Goal: Task Accomplishment & Management: Complete application form

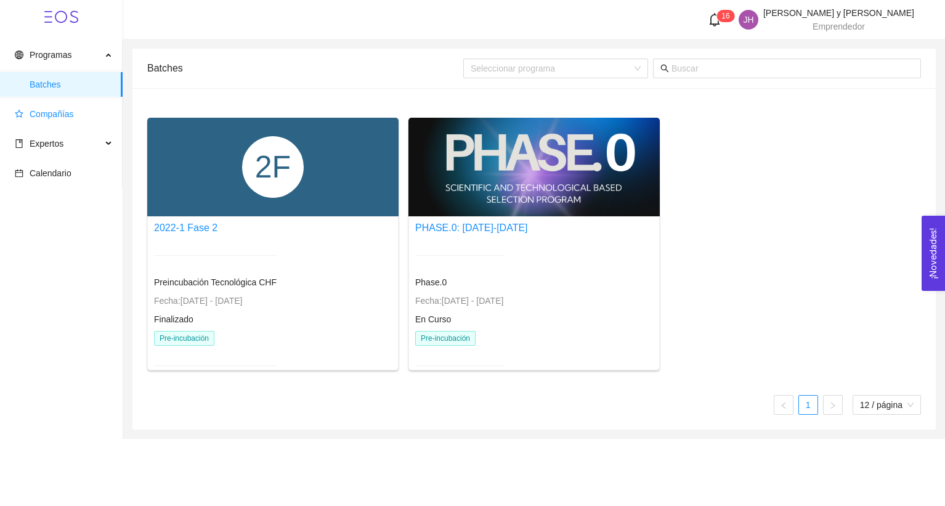
click at [26, 109] on span "Compañías" at bounding box center [44, 114] width 59 height 10
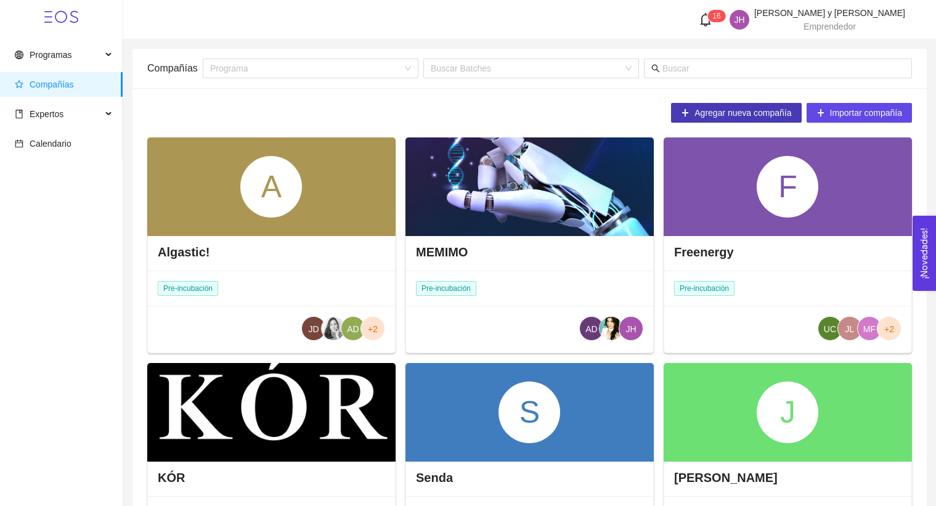
click at [768, 120] on button "Agregar nueva compañía" at bounding box center [736, 113] width 130 height 20
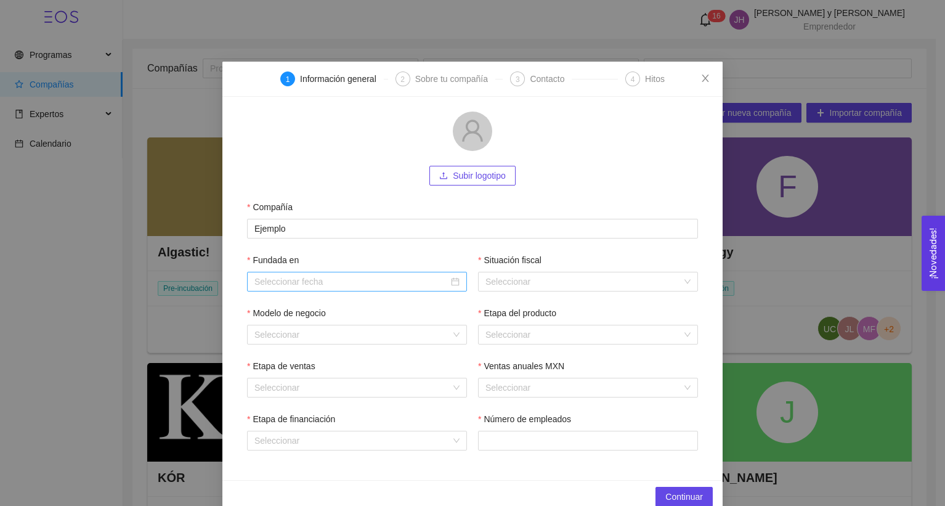
type input "Ejemplo"
click at [399, 272] on div at bounding box center [357, 282] width 220 height 20
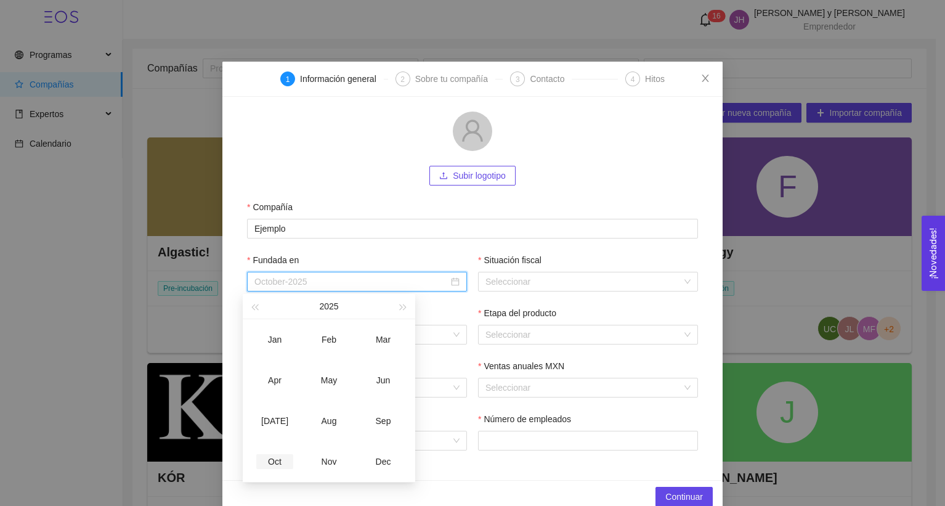
click at [273, 460] on div "Oct" at bounding box center [274, 461] width 37 height 15
type input "October-2025"
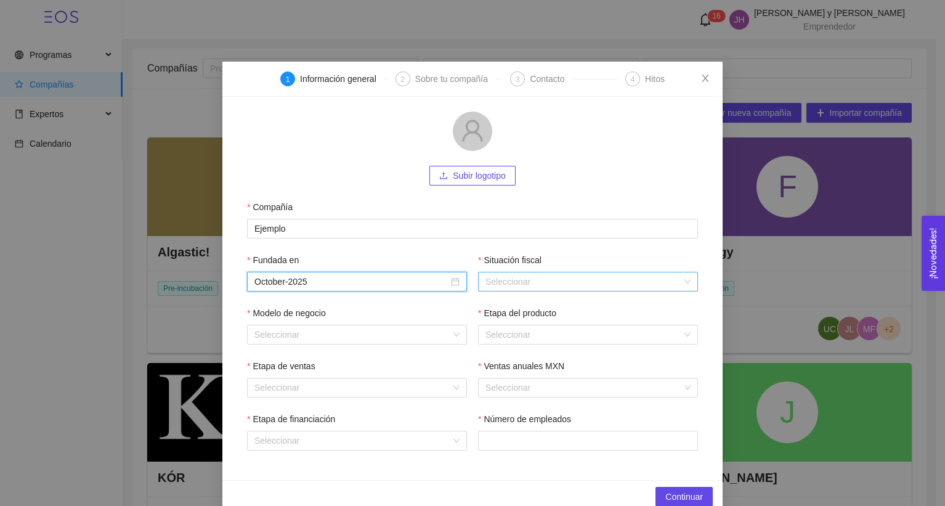
click at [508, 280] on input "Situación fiscal" at bounding box center [583, 281] width 197 height 18
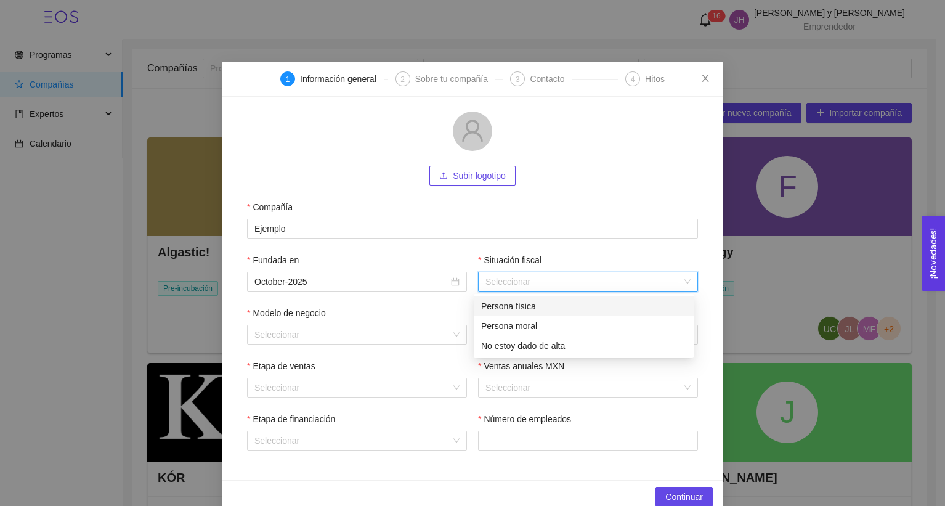
click at [514, 312] on div "Persona física" at bounding box center [583, 306] width 205 height 14
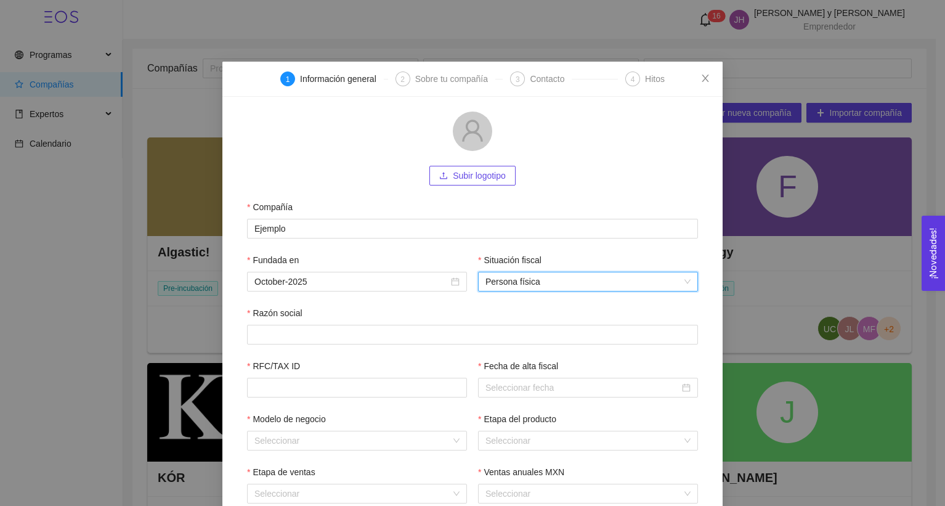
click at [514, 286] on span "Persona física" at bounding box center [587, 281] width 205 height 18
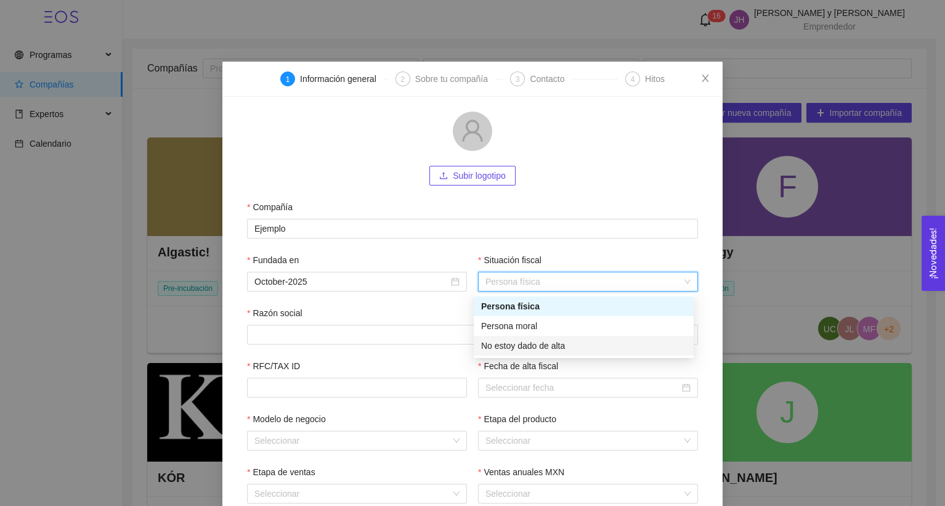
click at [516, 339] on div "No estoy dado de alta" at bounding box center [583, 346] width 205 height 14
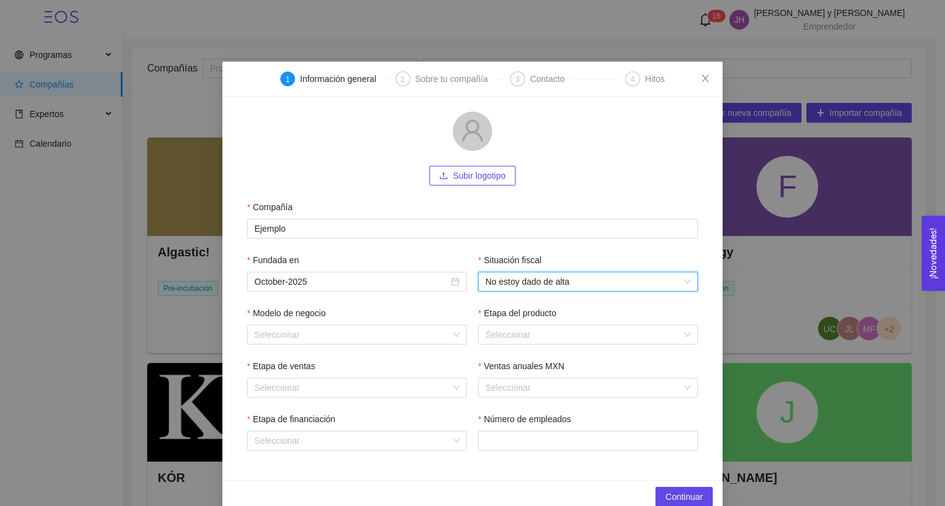
click at [363, 344] on div "Modelo de negocio Seleccionar Etapa del producto Seleccionar" at bounding box center [472, 332] width 451 height 53
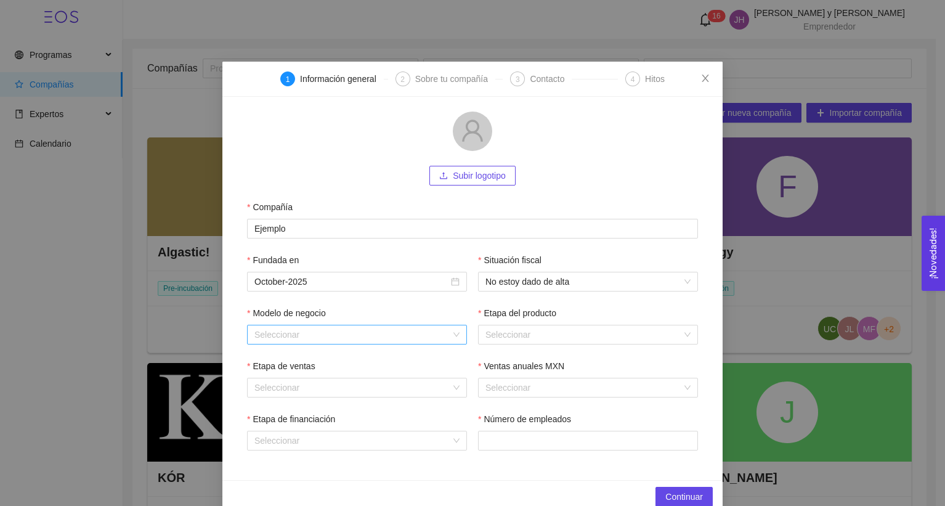
click at [368, 340] on input "Modelo de negocio" at bounding box center [352, 334] width 197 height 18
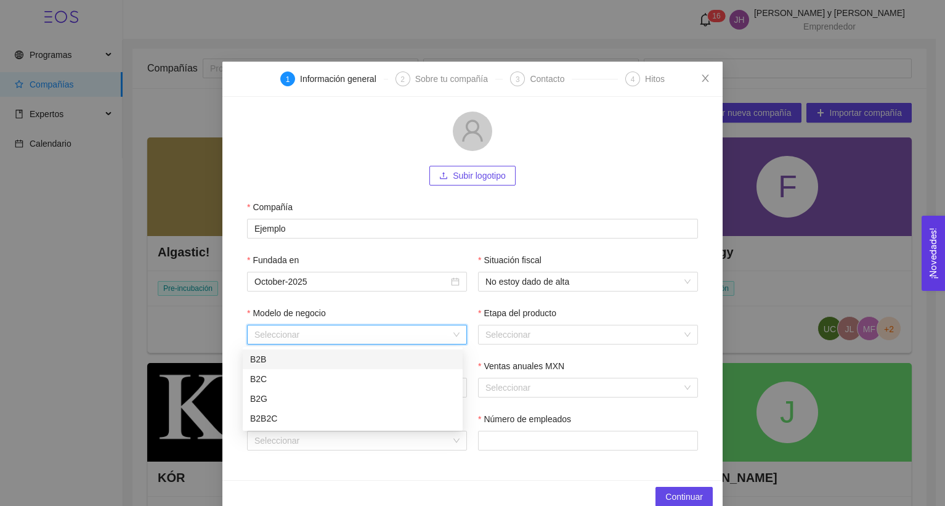
click at [362, 359] on div "B2B" at bounding box center [352, 359] width 205 height 14
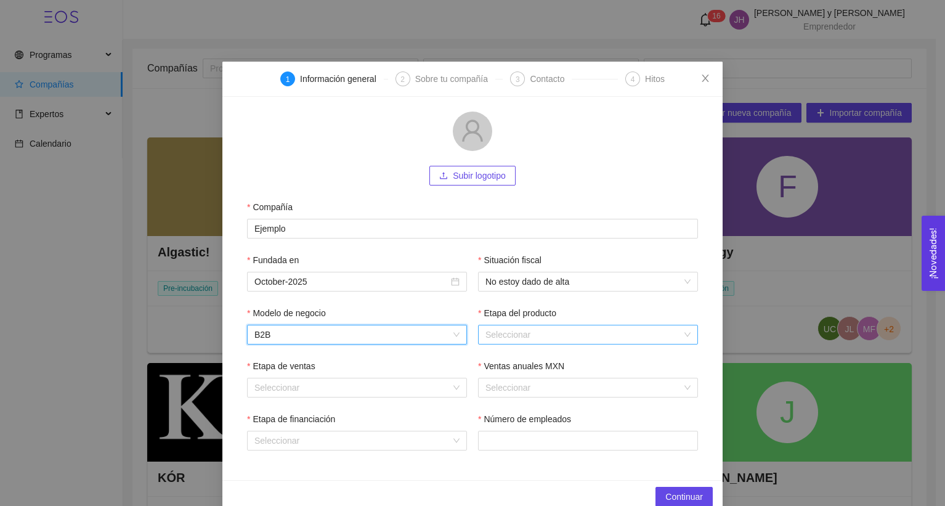
click at [542, 333] on input "Etapa del producto" at bounding box center [583, 334] width 197 height 18
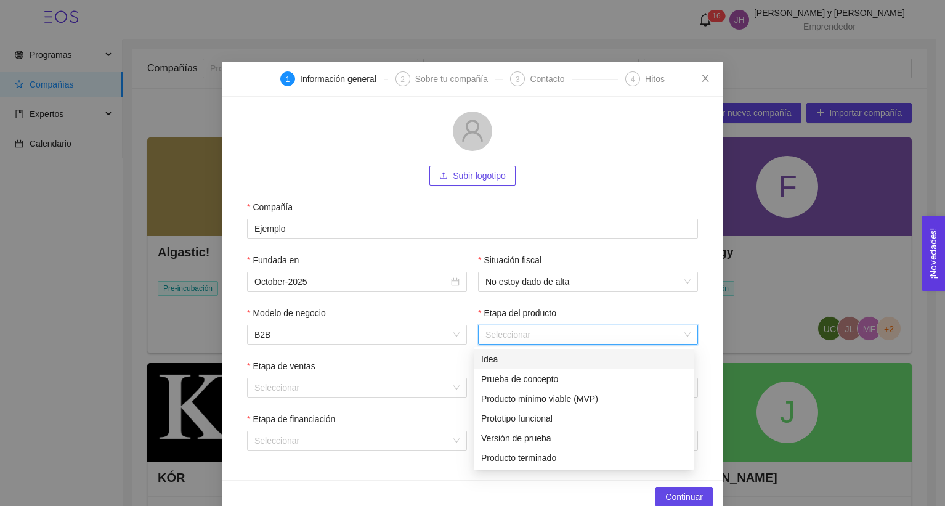
click at [525, 367] on div "Idea" at bounding box center [584, 359] width 220 height 20
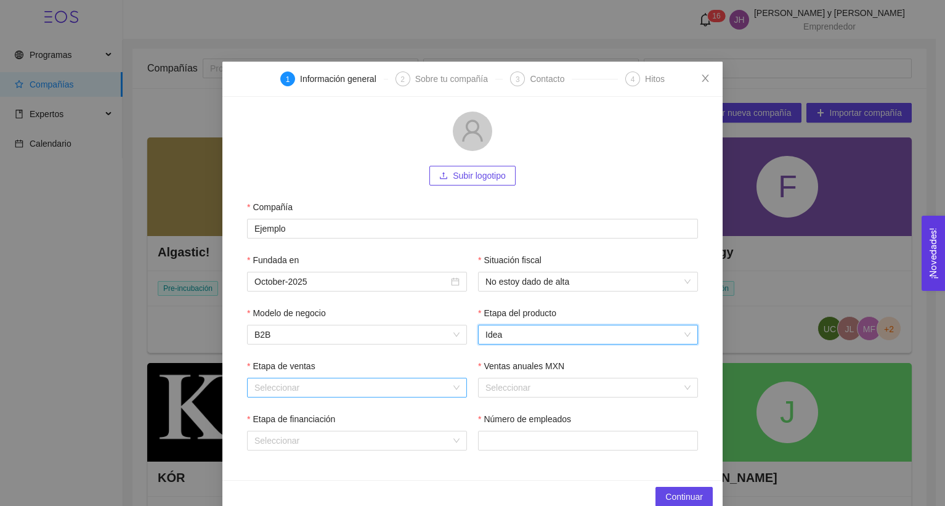
click at [390, 389] on input "Etapa de ventas" at bounding box center [352, 387] width 197 height 18
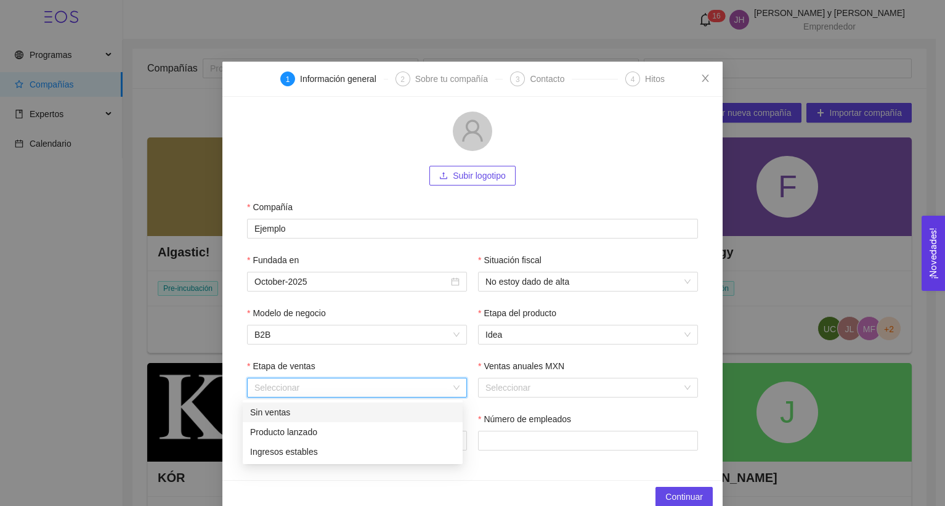
click at [373, 415] on div "Sin ventas" at bounding box center [352, 412] width 205 height 14
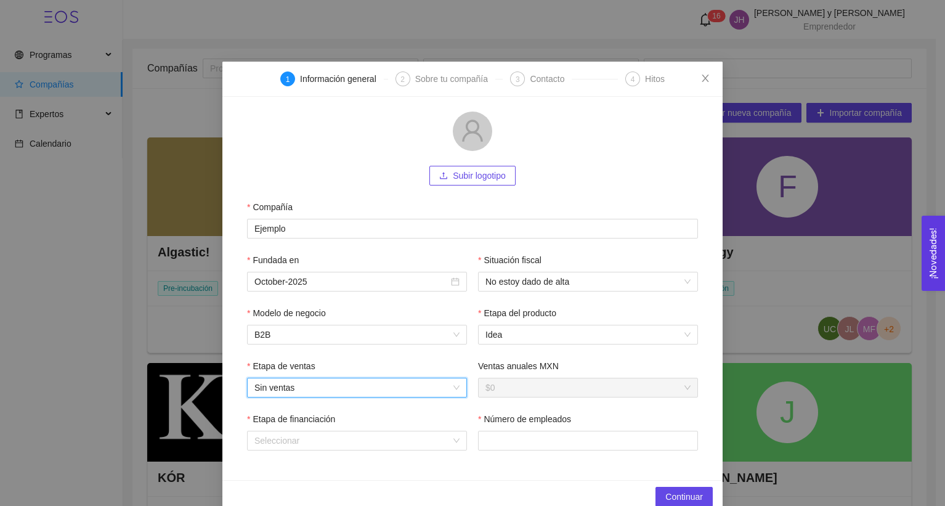
click at [501, 381] on span "$0" at bounding box center [587, 387] width 205 height 18
click at [347, 432] on input "Etapa de financiación" at bounding box center [352, 440] width 197 height 18
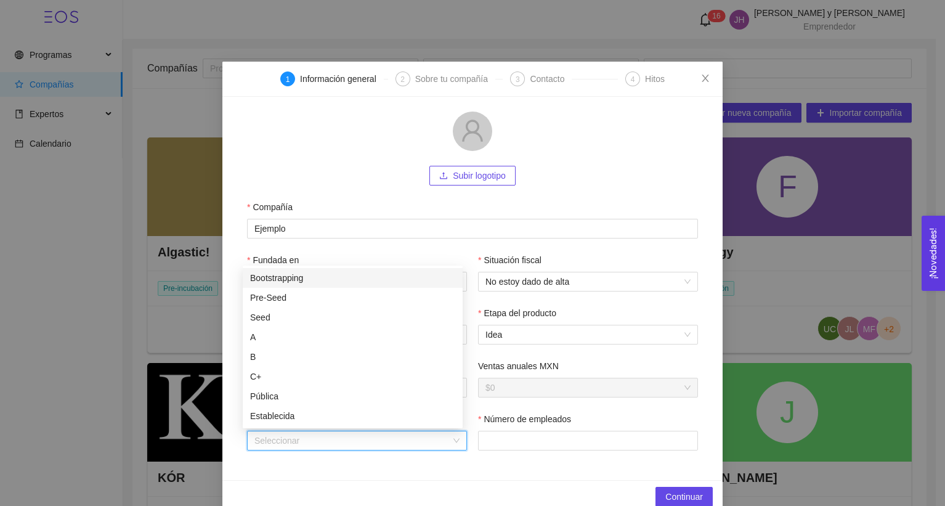
click at [346, 281] on div "Bootstrapping" at bounding box center [352, 278] width 205 height 14
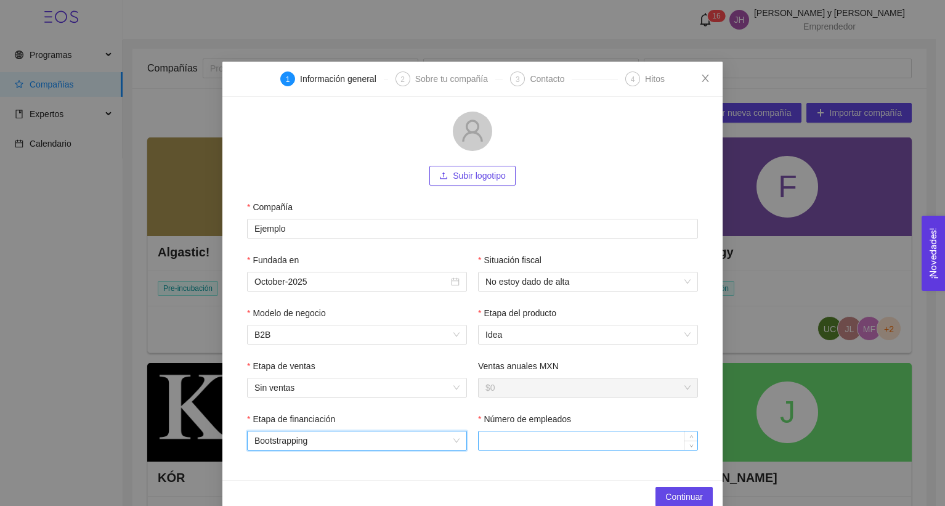
click at [519, 440] on input "Número de empleados" at bounding box center [588, 440] width 219 height 18
type input "1"
click at [659, 495] on button "Continuar" at bounding box center [684, 497] width 57 height 20
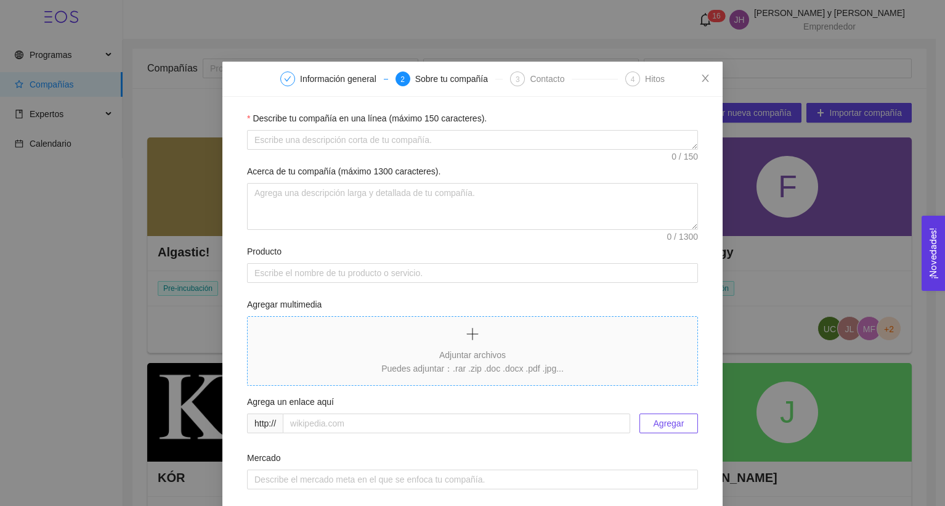
scroll to position [11, 0]
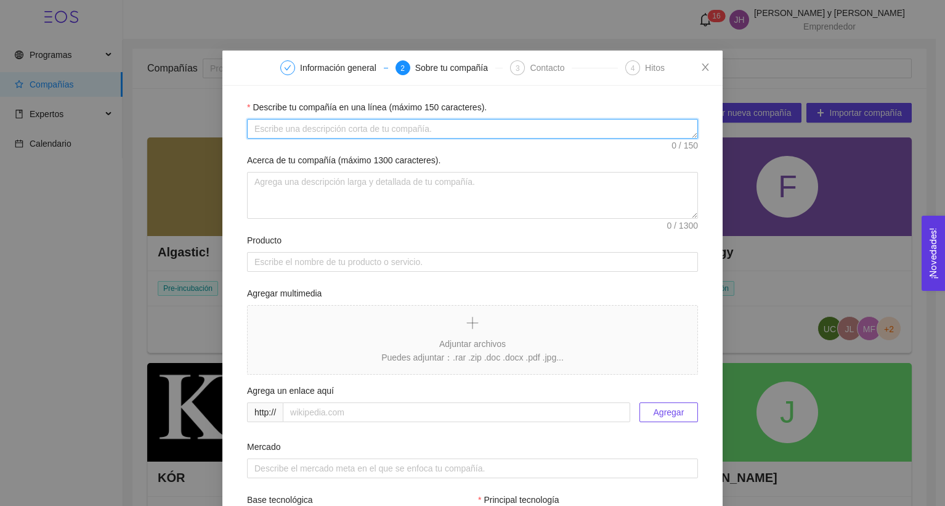
click at [477, 128] on textarea "Describe tu compañía en una línea (máximo 150 caracteres)." at bounding box center [472, 129] width 451 height 20
type textarea "I"
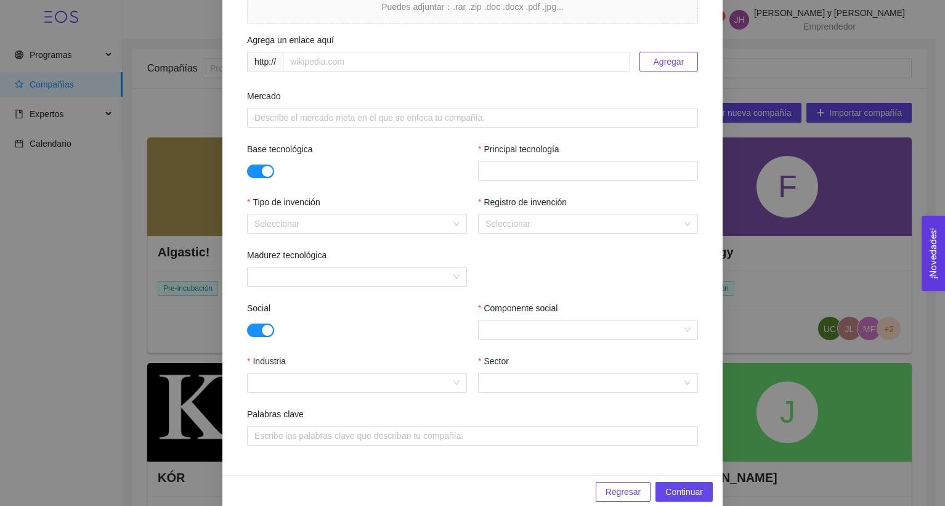
scroll to position [378, 0]
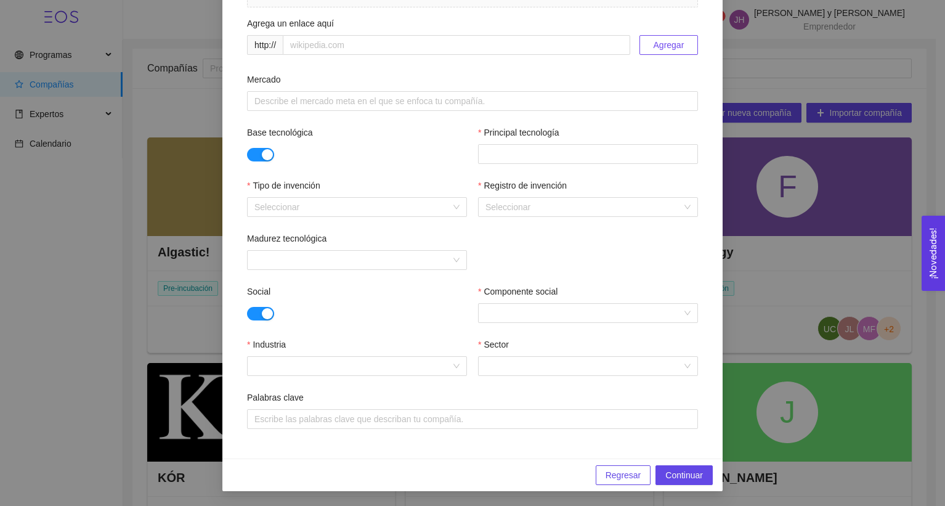
type textarea "xxx"
click at [514, 140] on div "Principal tecnología" at bounding box center [588, 135] width 220 height 18
click at [510, 156] on div at bounding box center [588, 154] width 214 height 15
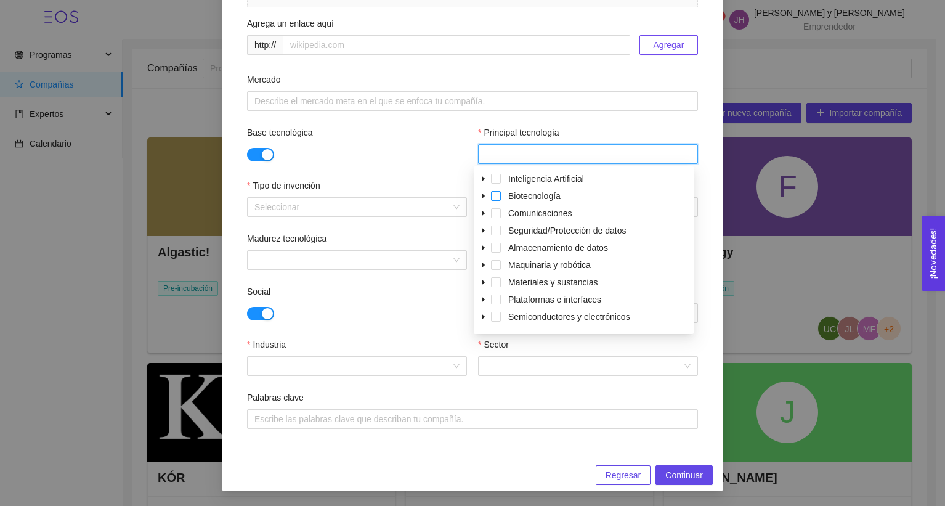
click at [492, 200] on span at bounding box center [496, 196] width 10 height 10
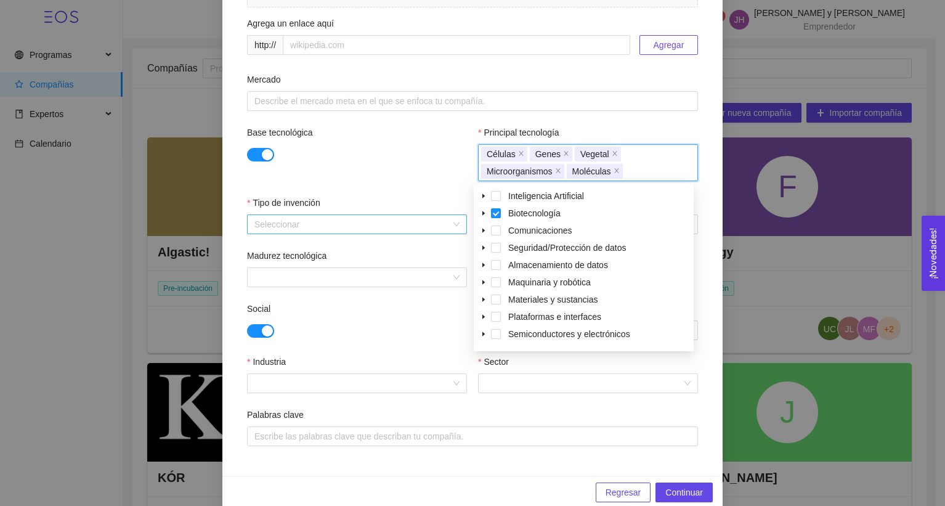
click at [349, 224] on input "Tipo de invención" at bounding box center [352, 224] width 197 height 18
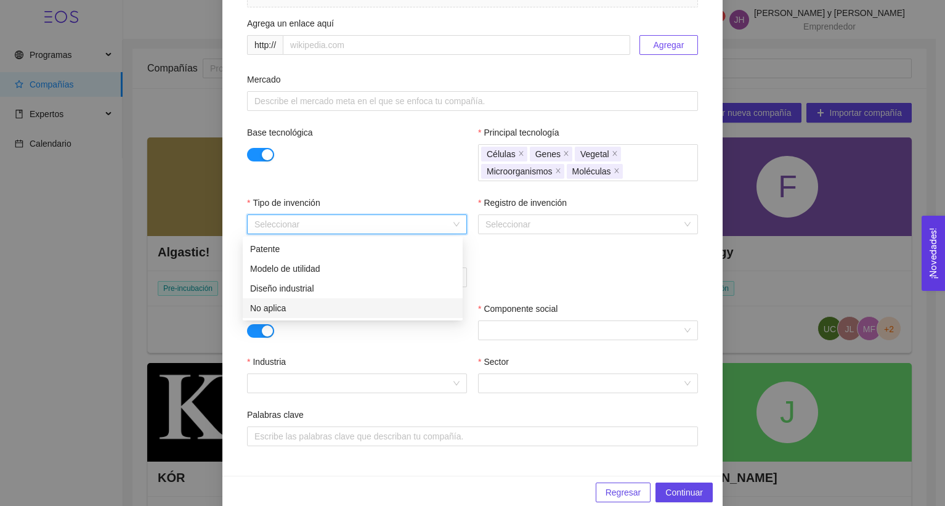
click at [335, 302] on div "No aplica" at bounding box center [352, 308] width 205 height 14
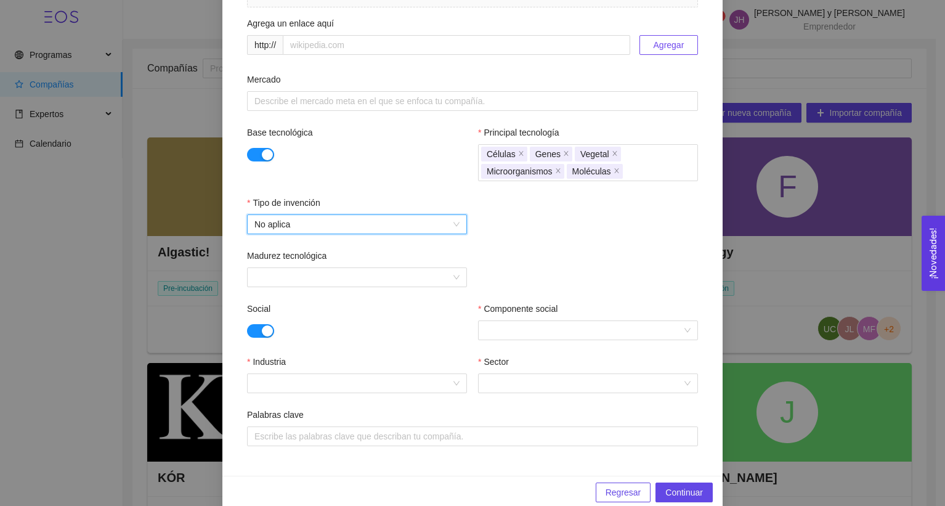
scroll to position [396, 0]
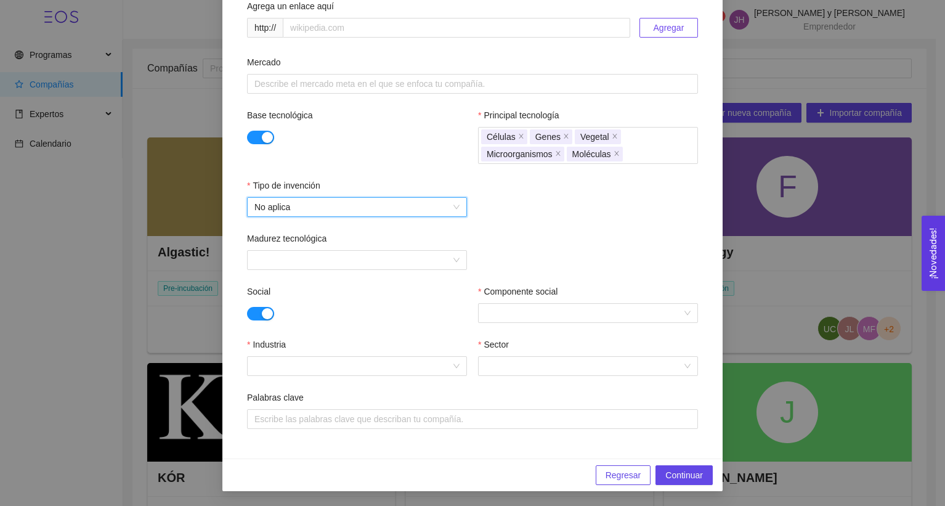
click at [517, 338] on div "Sector" at bounding box center [588, 347] width 220 height 18
click at [251, 315] on button "button" at bounding box center [260, 314] width 27 height 14
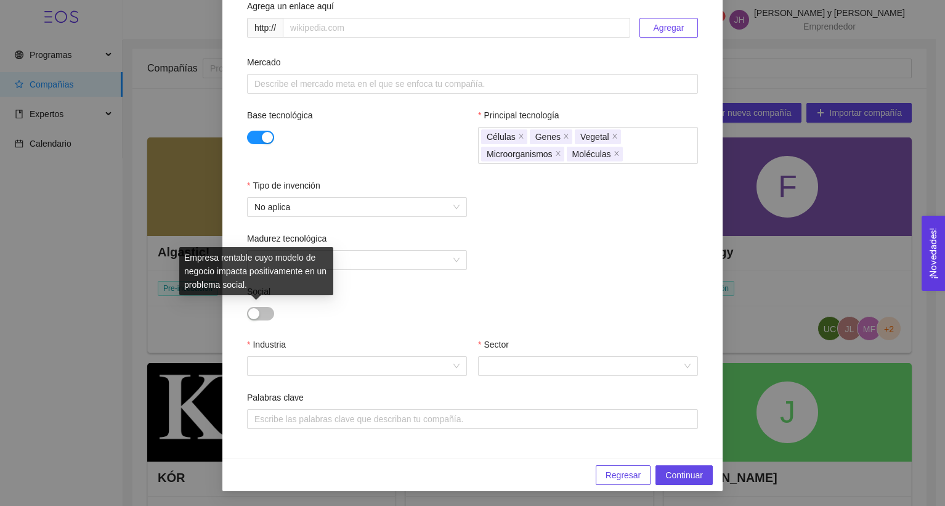
click at [254, 315] on div "button" at bounding box center [253, 313] width 11 height 11
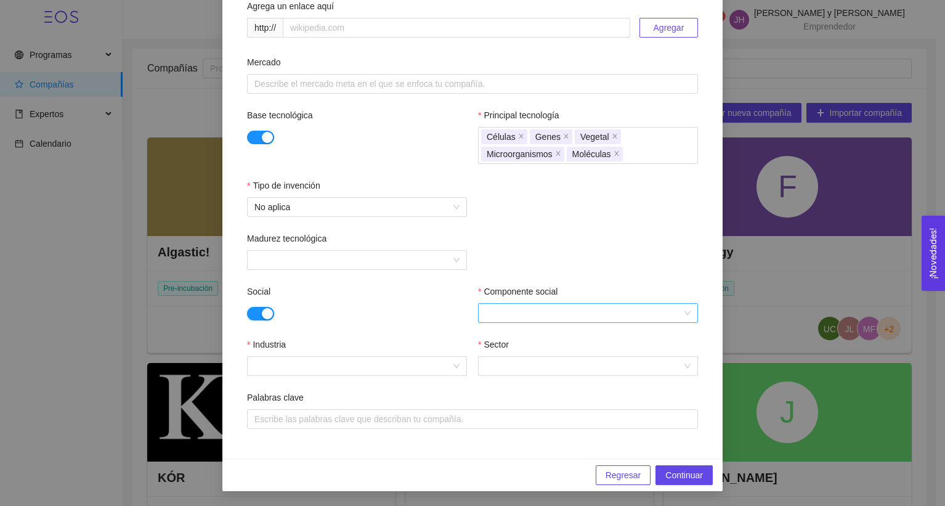
click at [478, 319] on div at bounding box center [588, 313] width 220 height 20
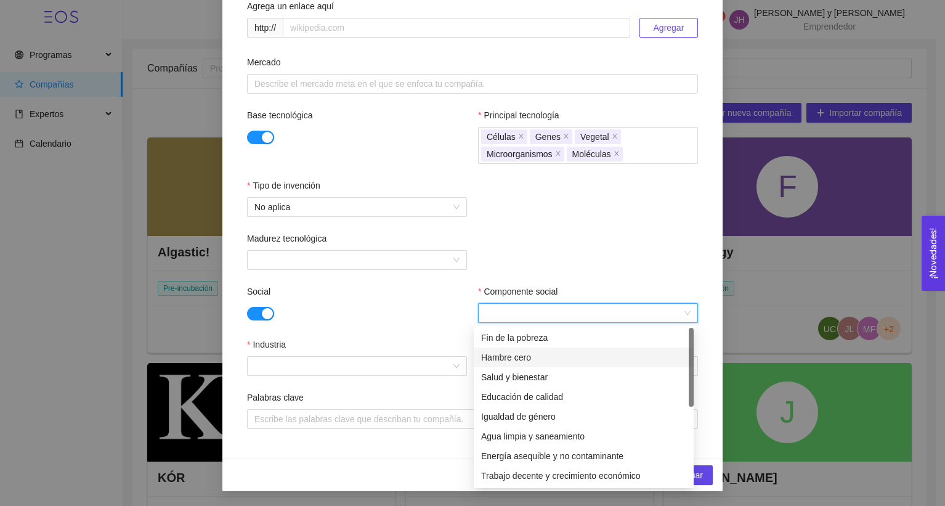
click at [524, 358] on div "Hambre cero" at bounding box center [583, 358] width 205 height 14
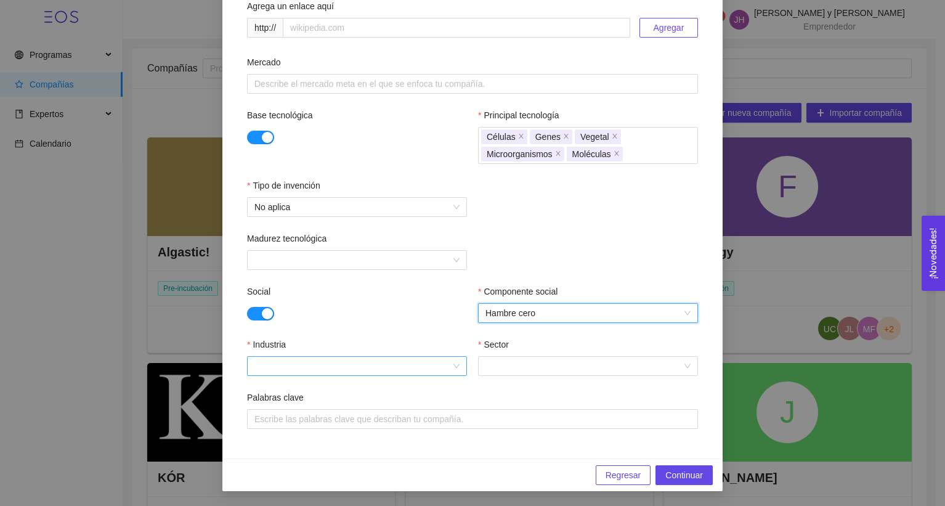
click at [430, 361] on input "Industria" at bounding box center [352, 366] width 197 height 18
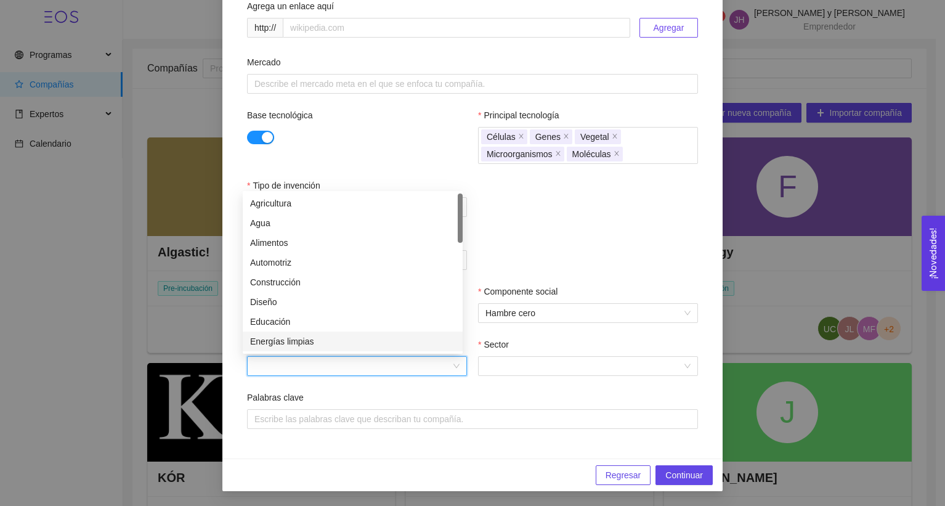
click at [354, 338] on div "Energías limpias" at bounding box center [352, 342] width 205 height 14
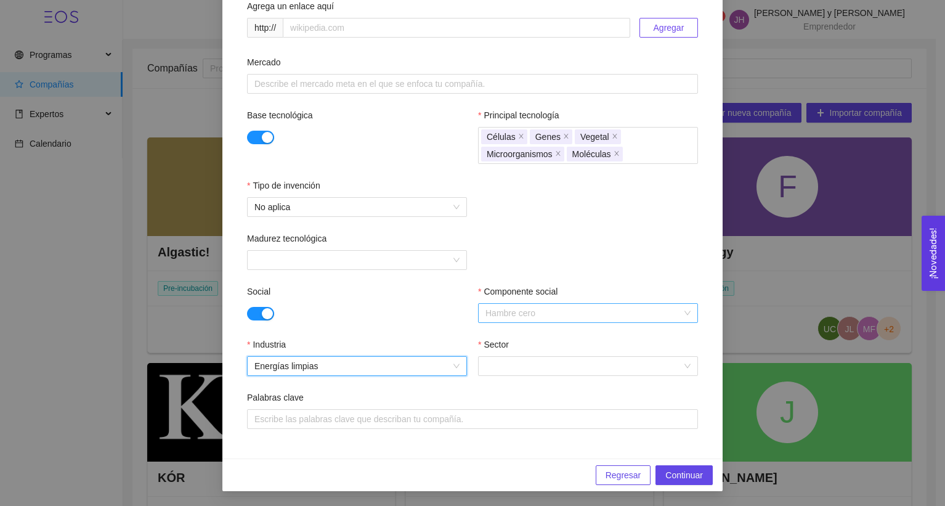
click at [563, 313] on span "Hambre cero" at bounding box center [587, 313] width 205 height 18
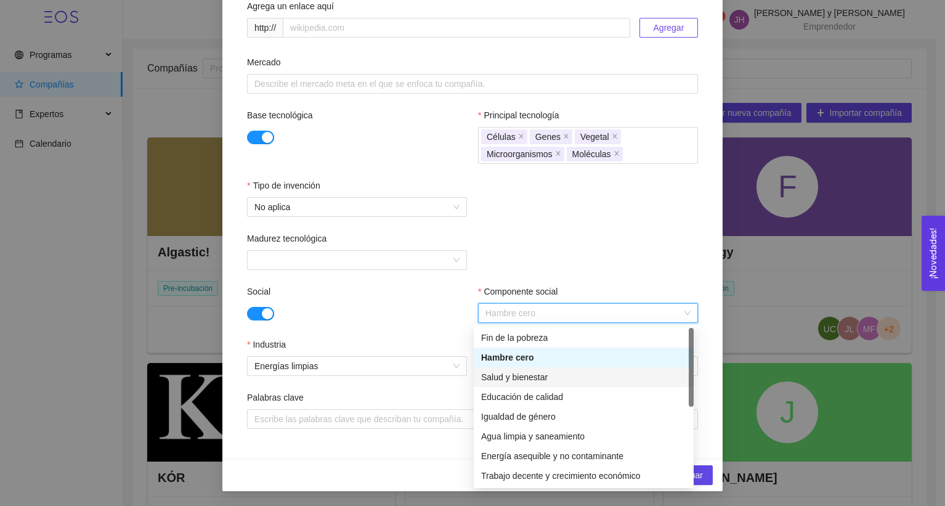
click at [561, 384] on div "Salud y bienestar" at bounding box center [584, 377] width 220 height 20
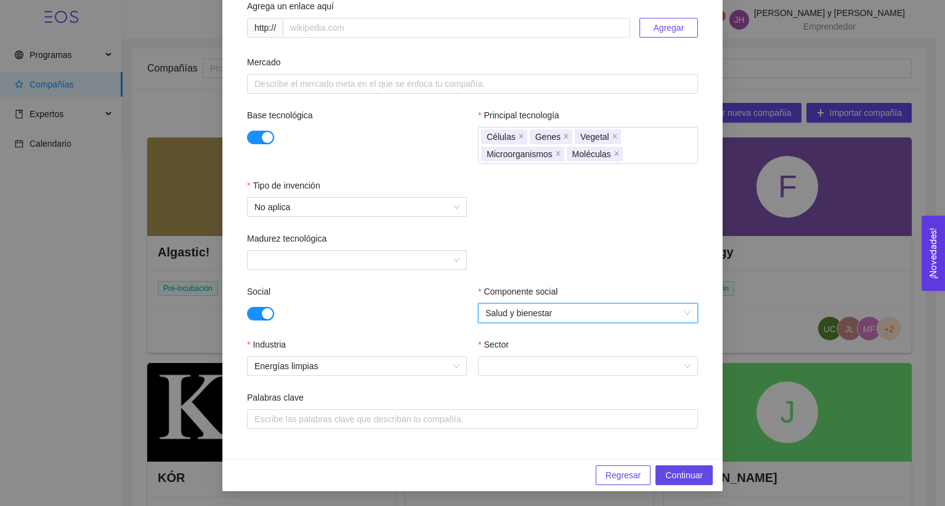
click at [547, 317] on span "Salud y bienestar" at bounding box center [587, 313] width 205 height 18
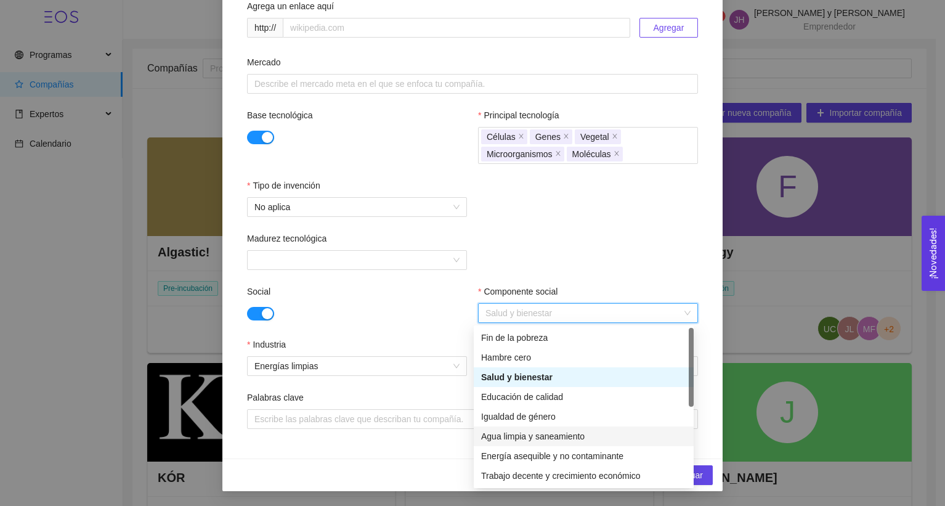
click at [562, 432] on div "Agua limpia y saneamiento" at bounding box center [583, 436] width 205 height 14
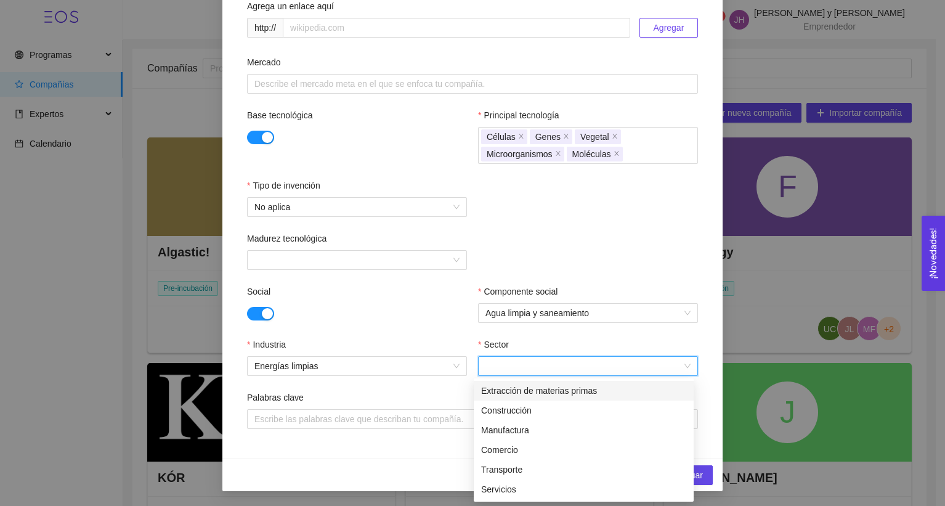
click at [551, 368] on input "Sector" at bounding box center [583, 366] width 197 height 18
click at [538, 483] on div "Servicios" at bounding box center [583, 489] width 205 height 14
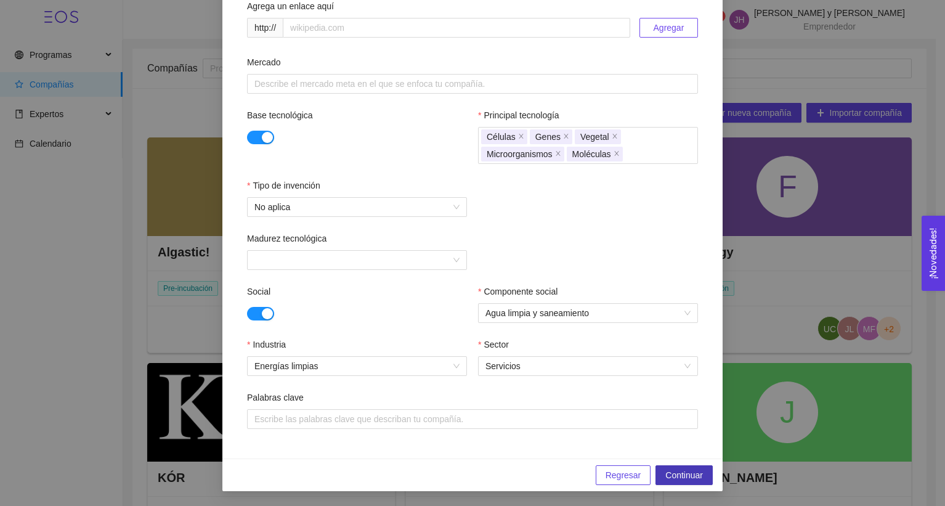
click at [659, 466] on button "Continuar" at bounding box center [684, 475] width 57 height 20
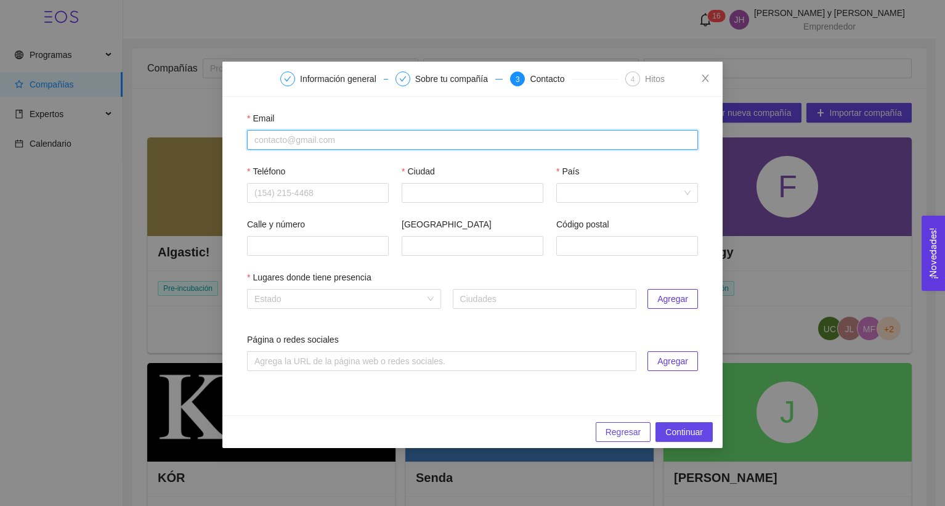
click at [415, 135] on input "Email" at bounding box center [472, 140] width 451 height 20
type input "[EMAIL_ADDRESS][DOMAIN_NAME]"
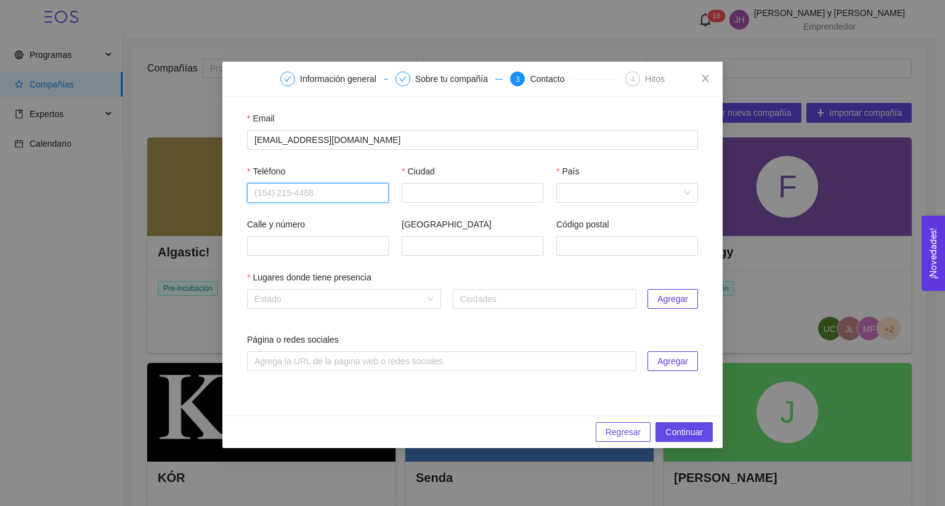
click at [373, 197] on input "Teléfono" at bounding box center [318, 193] width 142 height 20
type input "6142120387"
click at [454, 201] on input "Ciudad" at bounding box center [473, 193] width 142 height 20
type input "[GEOGRAPHIC_DATA]"
click at [580, 192] on input "País" at bounding box center [623, 193] width 118 height 18
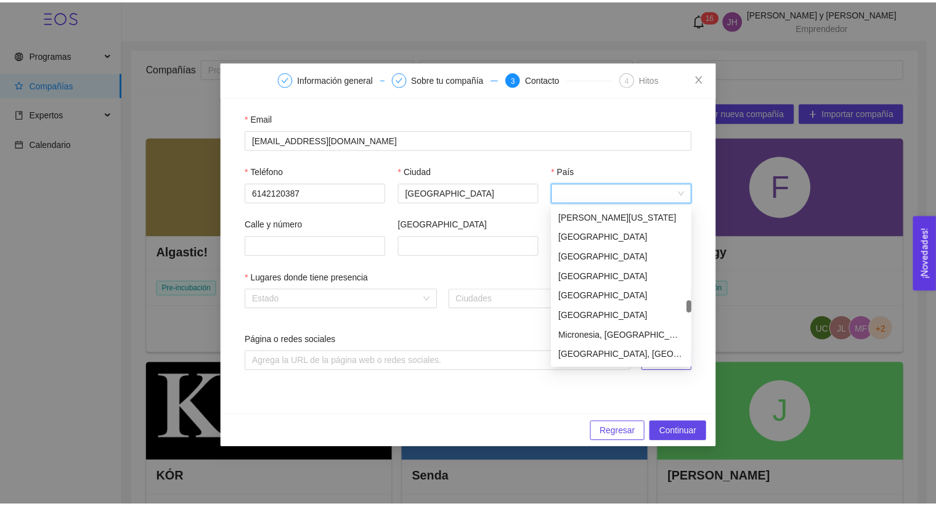
scroll to position [2723, 0]
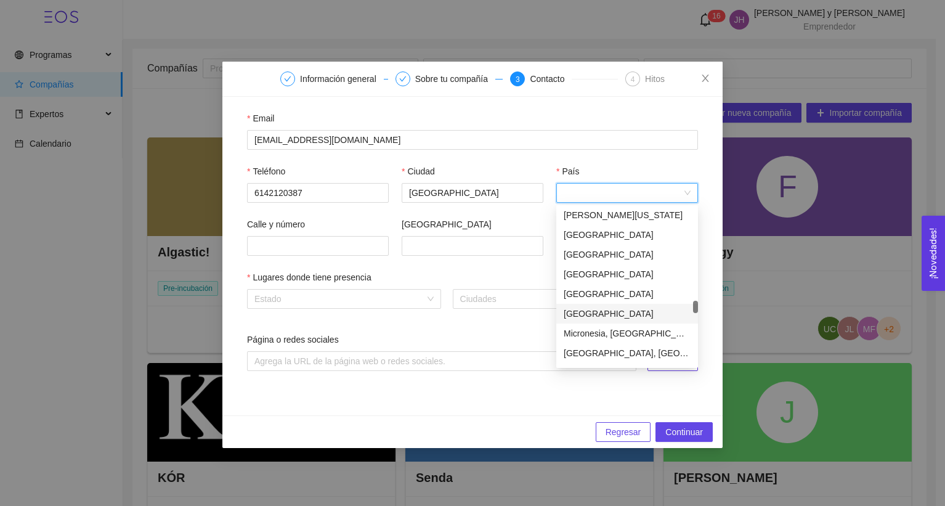
click at [588, 314] on div "[GEOGRAPHIC_DATA]" at bounding box center [627, 314] width 127 height 14
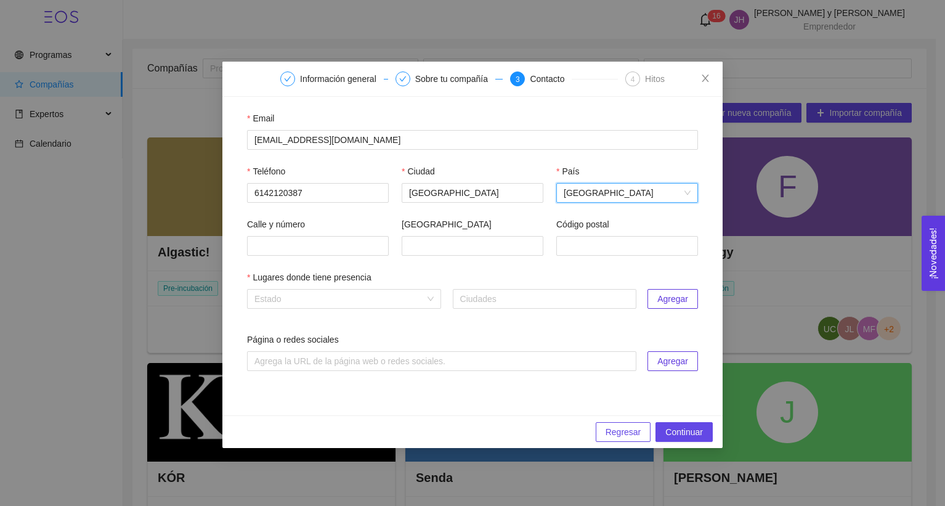
click at [376, 309] on div "Estado Ciudades Agregar" at bounding box center [472, 303] width 451 height 29
click at [371, 301] on input "search" at bounding box center [339, 299] width 171 height 18
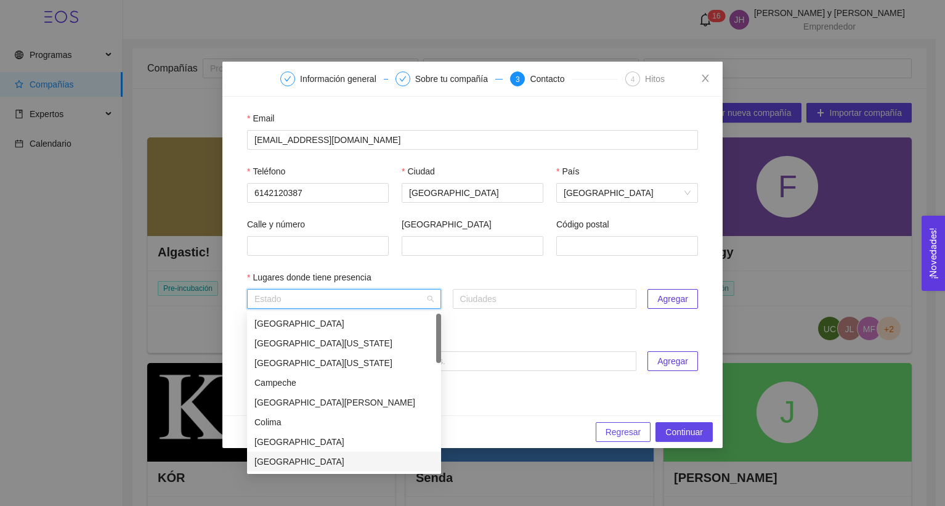
click at [319, 464] on div "[GEOGRAPHIC_DATA]" at bounding box center [343, 462] width 179 height 14
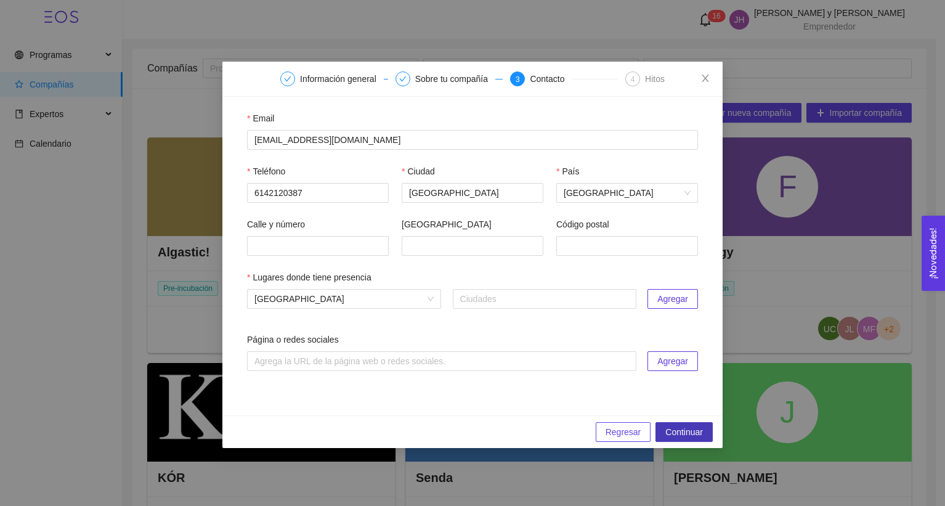
click at [680, 429] on span "Continuar" at bounding box center [684, 432] width 38 height 14
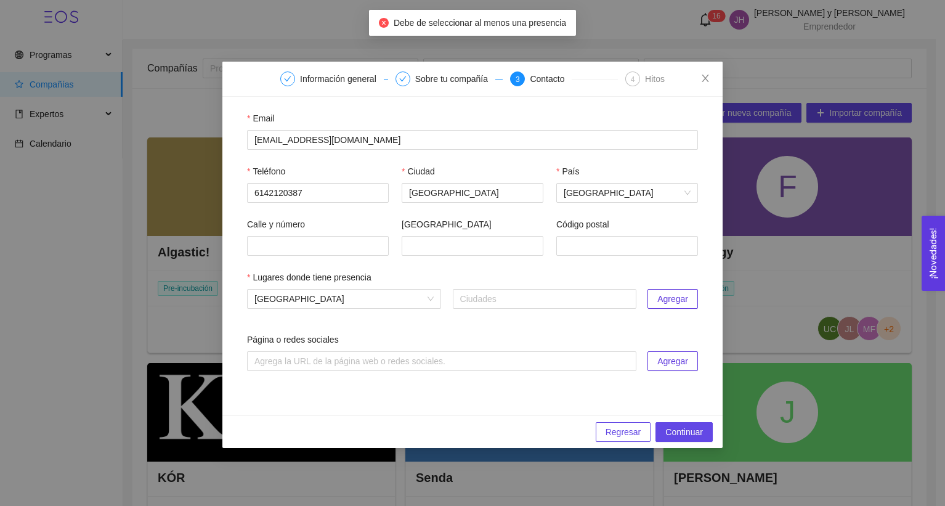
click at [669, 298] on span "Agregar" at bounding box center [672, 299] width 31 height 14
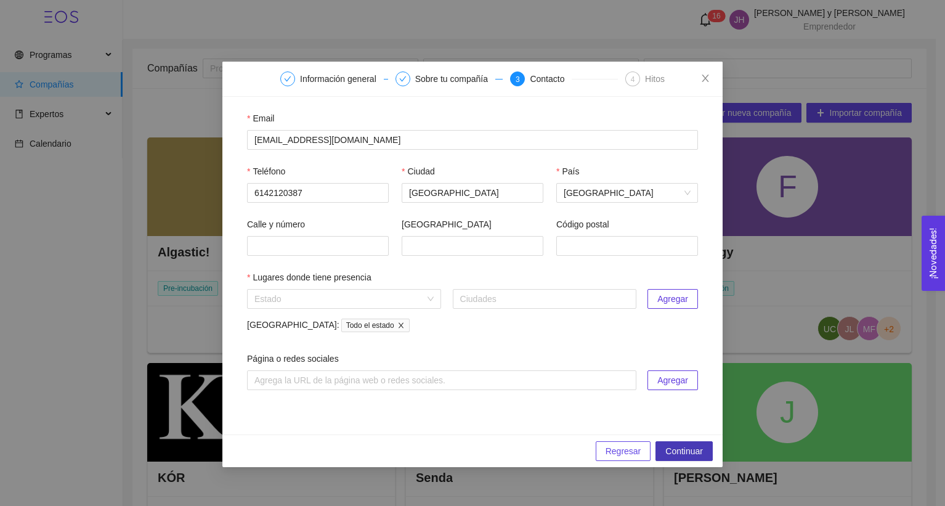
click at [697, 454] on span "Continuar" at bounding box center [684, 451] width 38 height 14
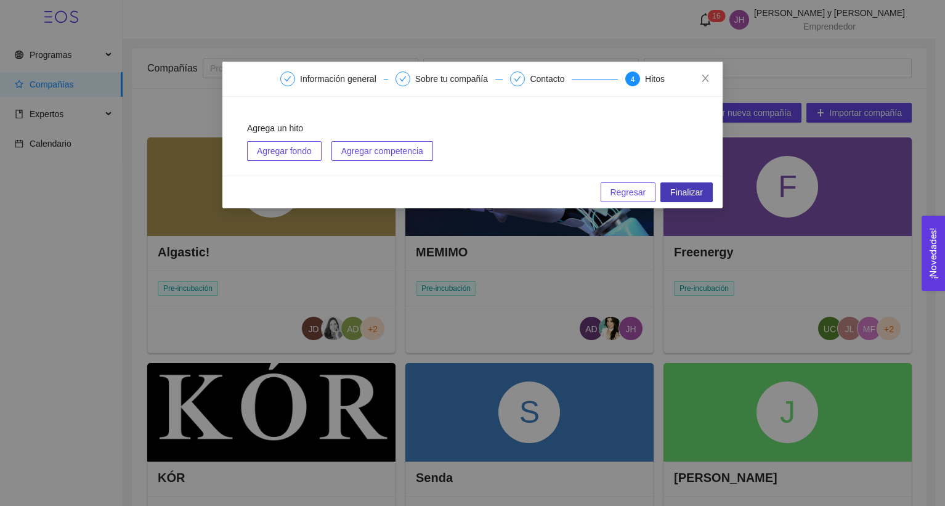
click at [675, 190] on span "Finalizar" at bounding box center [686, 192] width 33 height 14
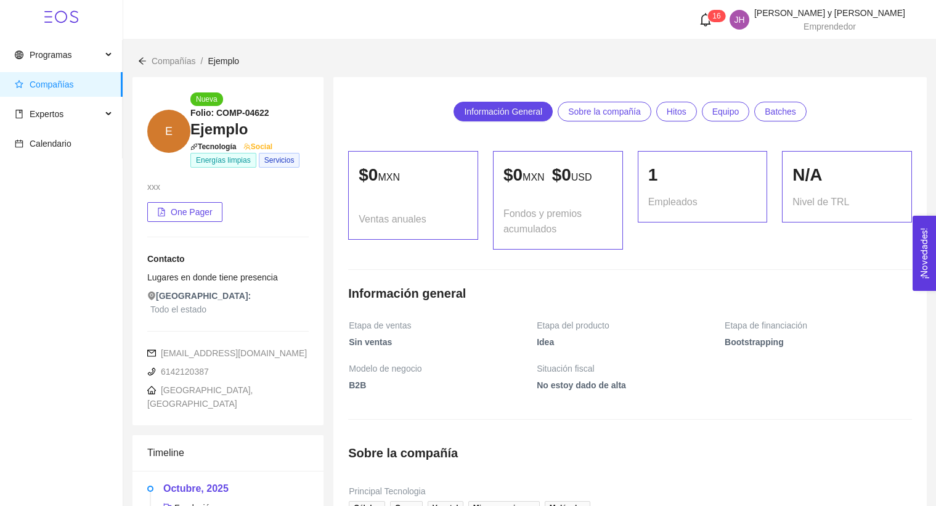
click at [83, 86] on span "Compañías" at bounding box center [64, 84] width 98 height 25
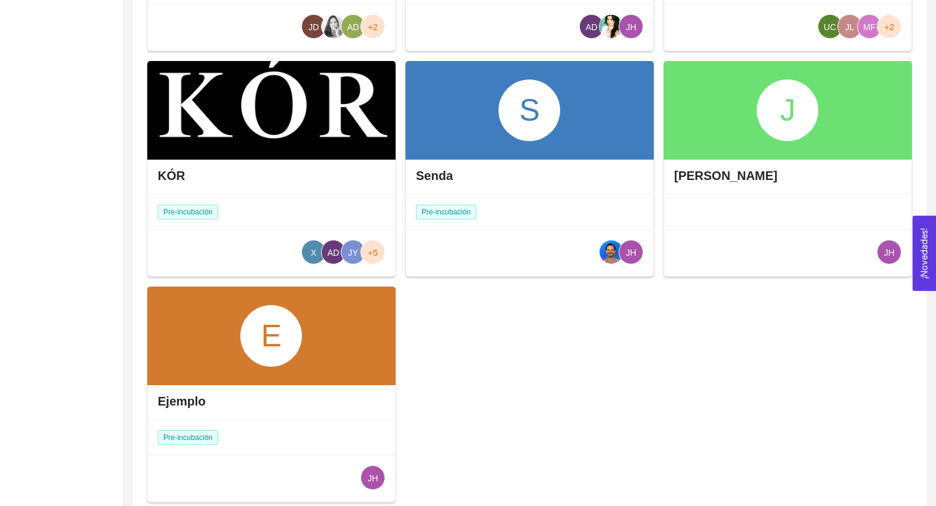
scroll to position [367, 0]
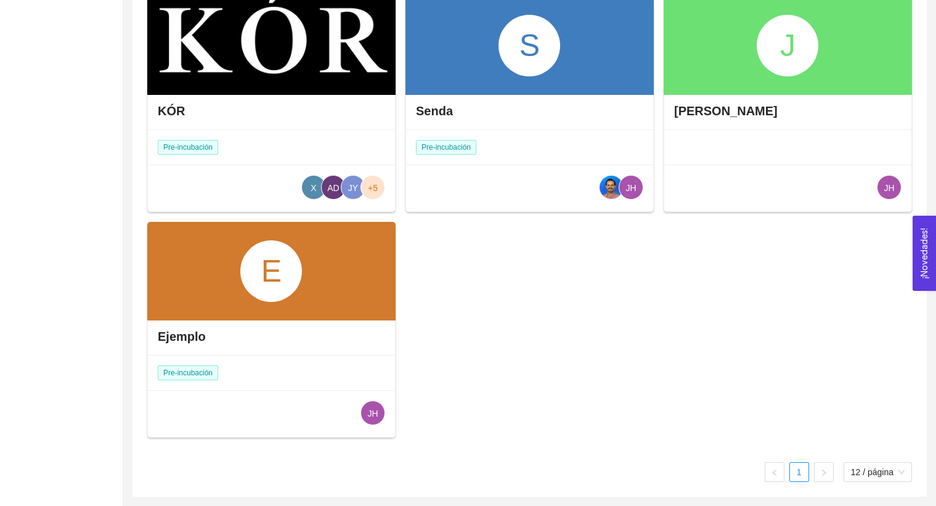
click at [298, 296] on div "E" at bounding box center [271, 271] width 62 height 62
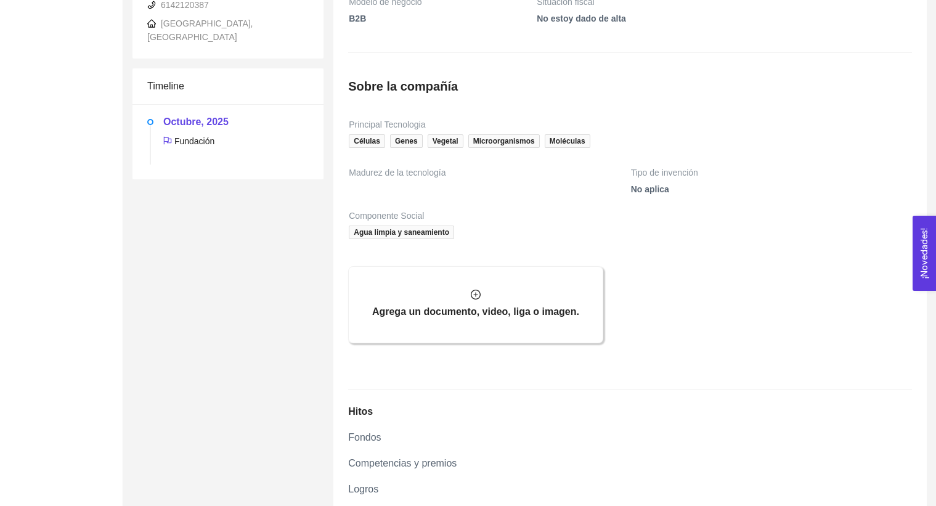
scroll to position [875, 0]
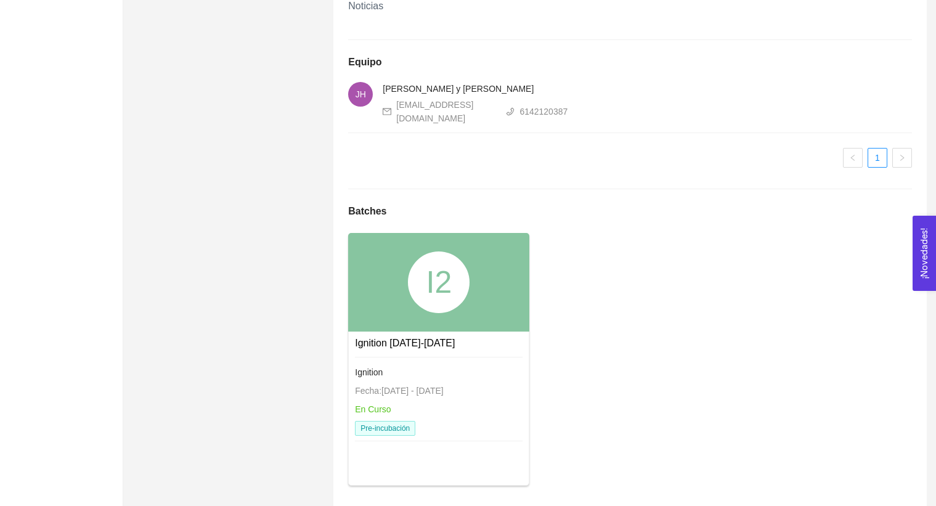
click at [428, 258] on div "I2" at bounding box center [439, 282] width 62 height 62
